Goal: Information Seeking & Learning: Learn about a topic

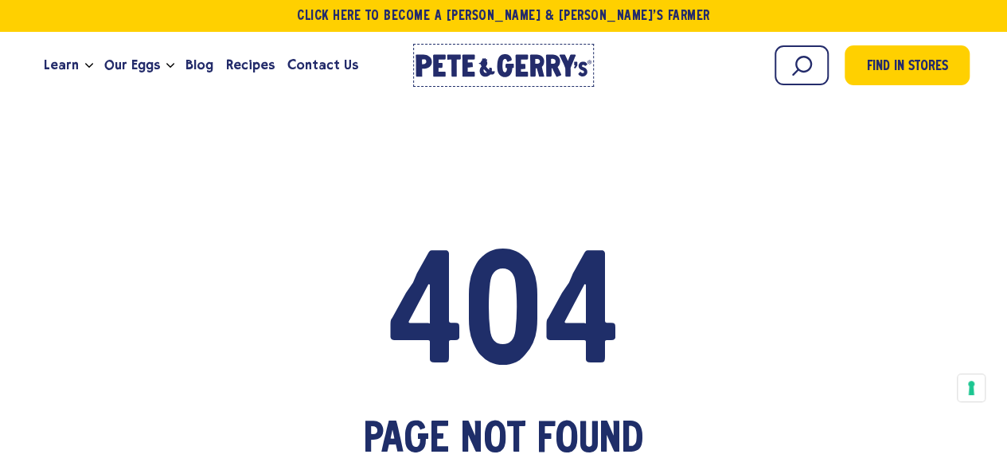
click at [442, 64] on icon "[PERSON_NAME] & [PERSON_NAME]'s Homepage" at bounding box center [502, 65] width 175 height 23
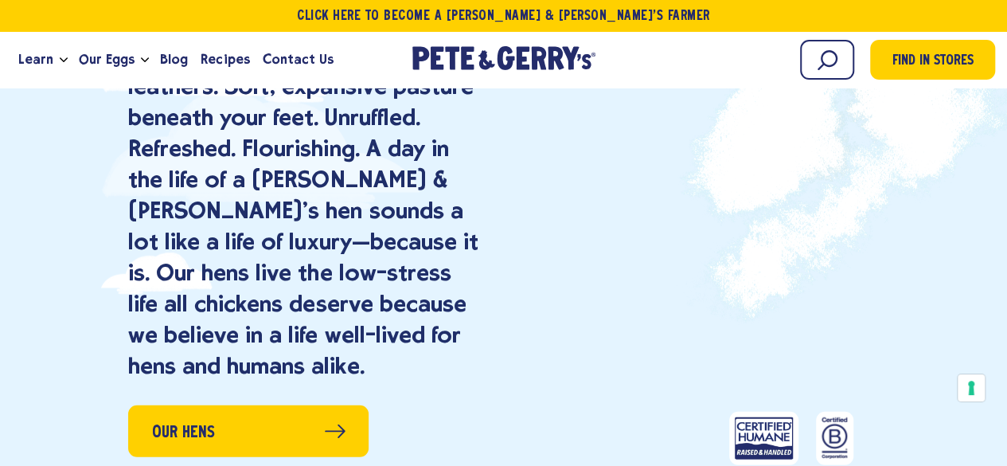
scroll to position [1751, 0]
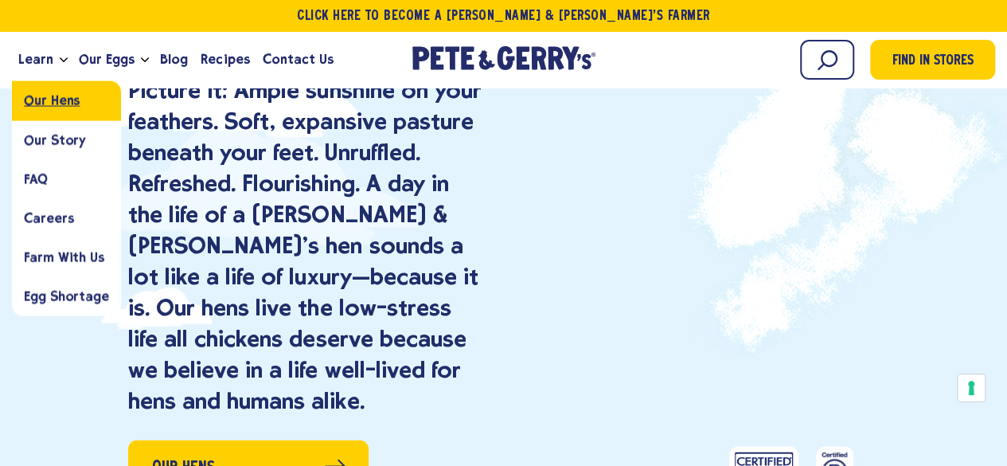
click at [59, 112] on link "Our Hens" at bounding box center [66, 100] width 109 height 39
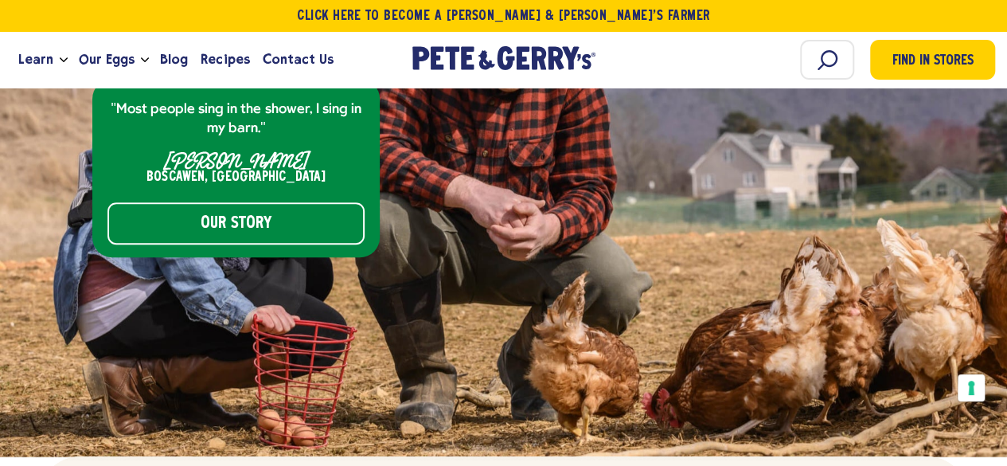
scroll to position [6525, 0]
